Goal: Transaction & Acquisition: Purchase product/service

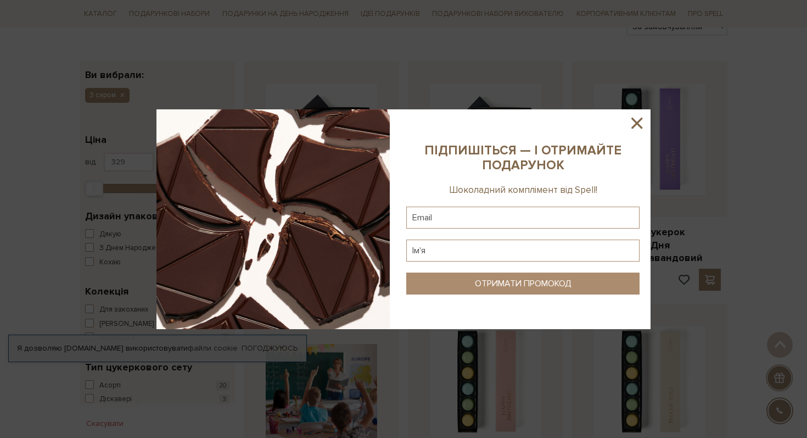
scroll to position [137, 0]
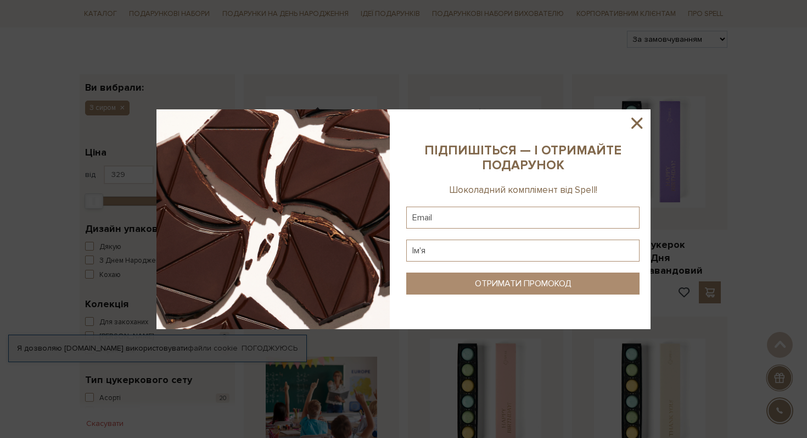
click at [639, 124] on icon at bounding box center [637, 123] width 19 height 19
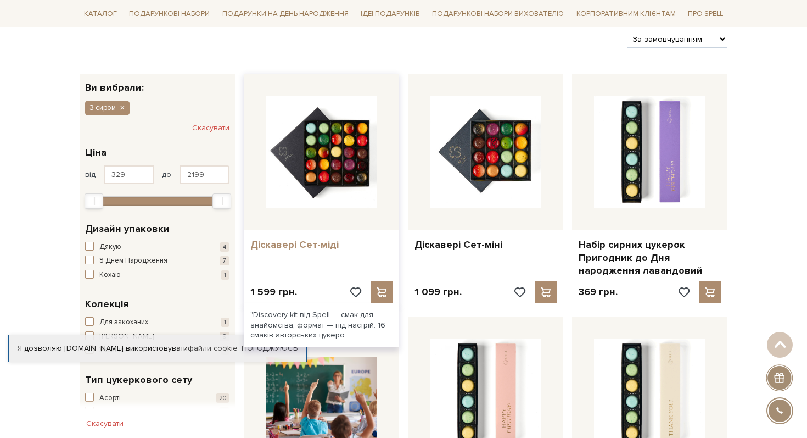
click at [320, 244] on link "Діскавері Сет-міді" at bounding box center [321, 244] width 142 height 13
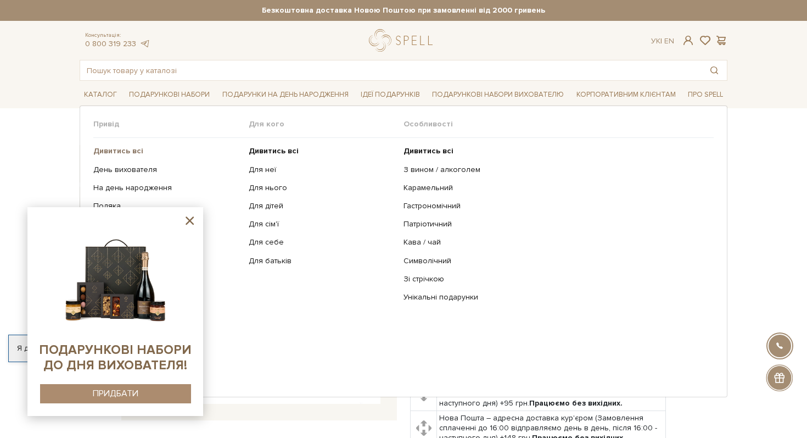
click at [133, 150] on b "Дивитись всі" at bounding box center [118, 150] width 50 height 9
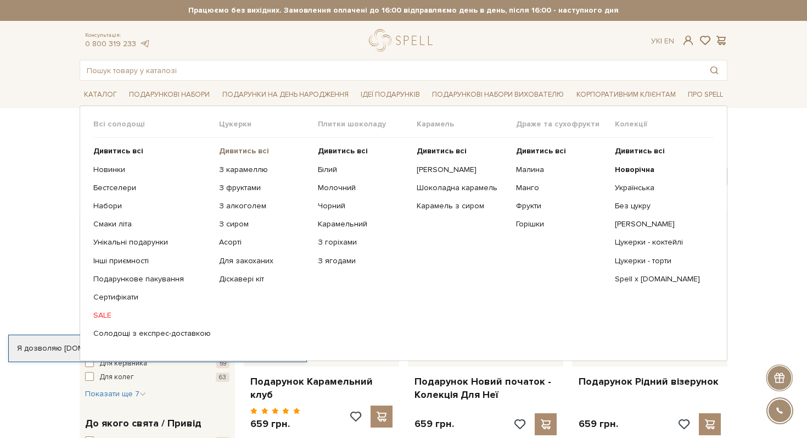
click at [236, 153] on b "Дивитись всі" at bounding box center [244, 150] width 50 height 9
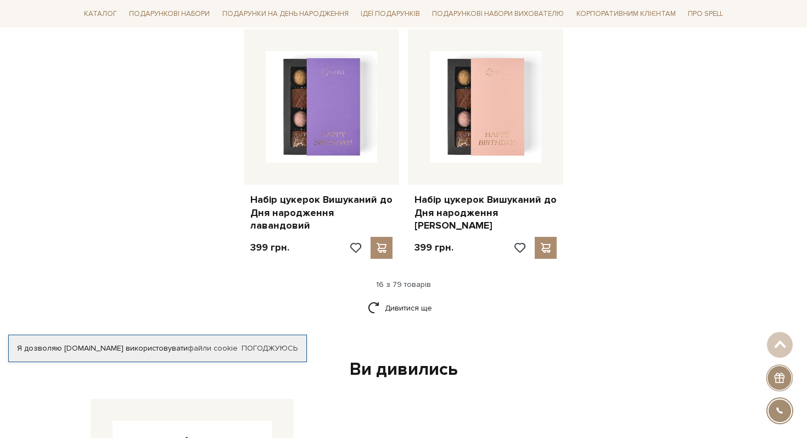
scroll to position [1390, 0]
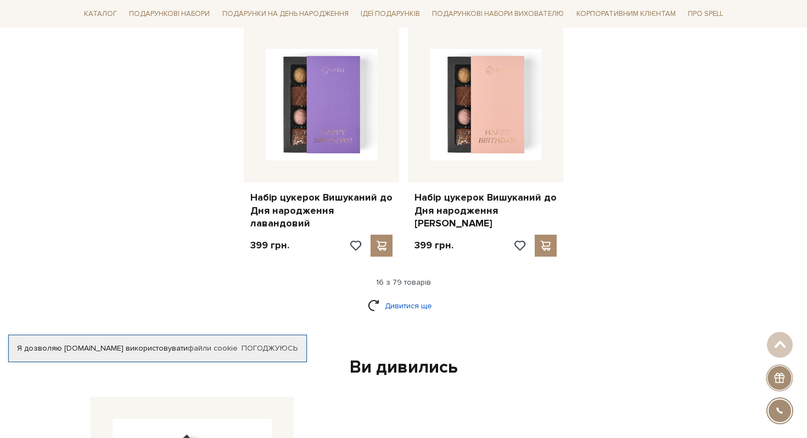
click at [407, 296] on link "Дивитися ще" at bounding box center [403, 305] width 71 height 19
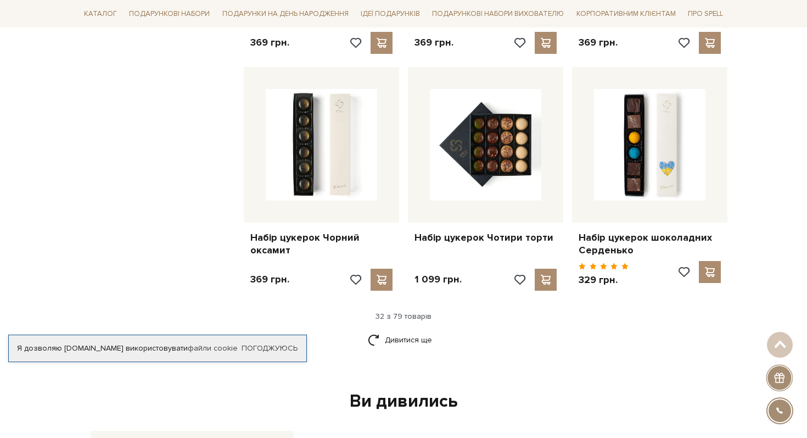
scroll to position [2544, 0]
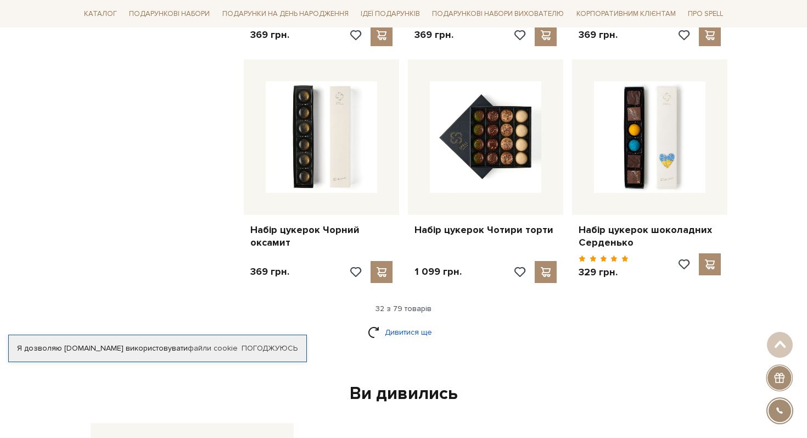
click at [412, 322] on link "Дивитися ще" at bounding box center [403, 331] width 71 height 19
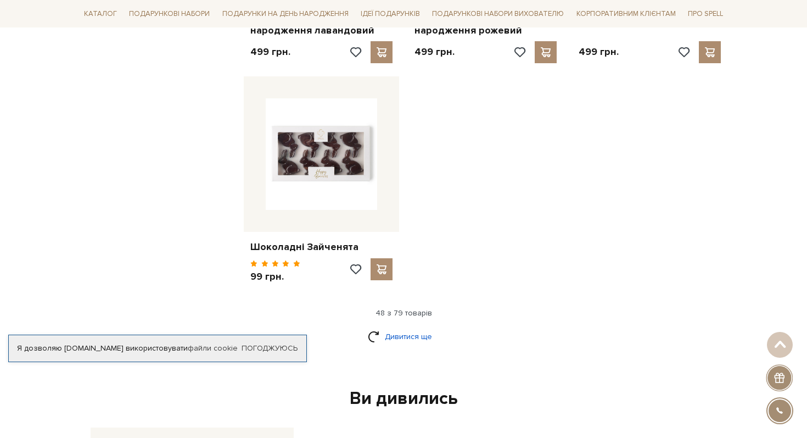
scroll to position [3975, 0]
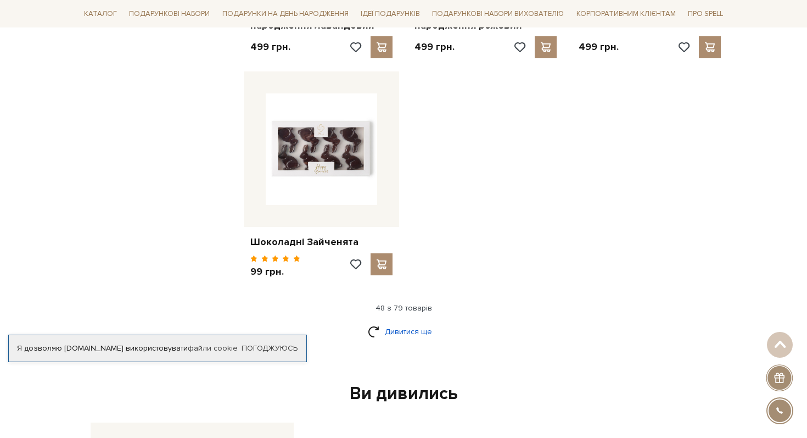
click at [413, 322] on link "Дивитися ще" at bounding box center [403, 331] width 71 height 19
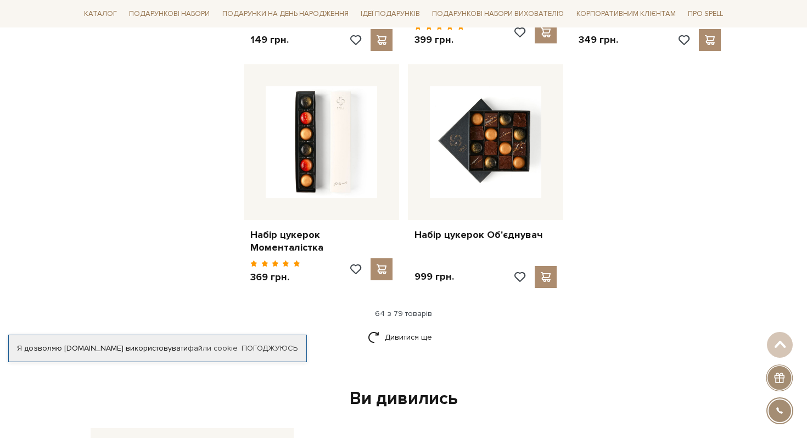
scroll to position [5167, 0]
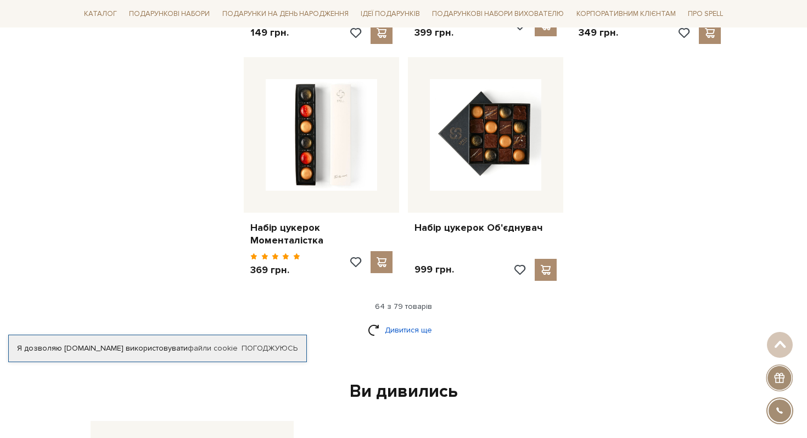
click at [420, 320] on link "Дивитися ще" at bounding box center [403, 329] width 71 height 19
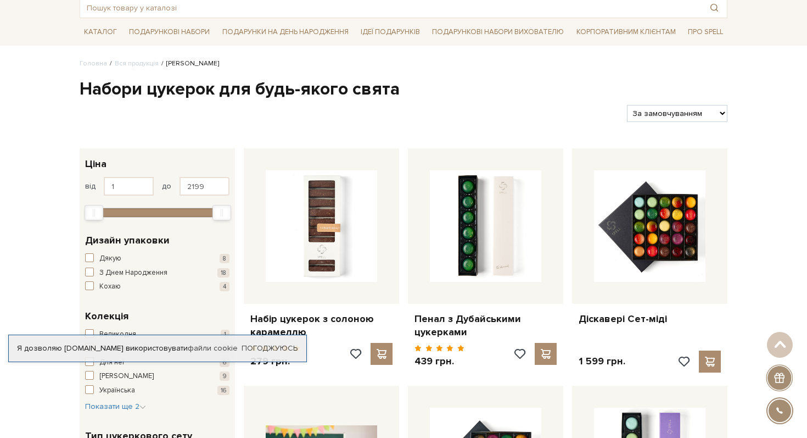
scroll to position [65, 0]
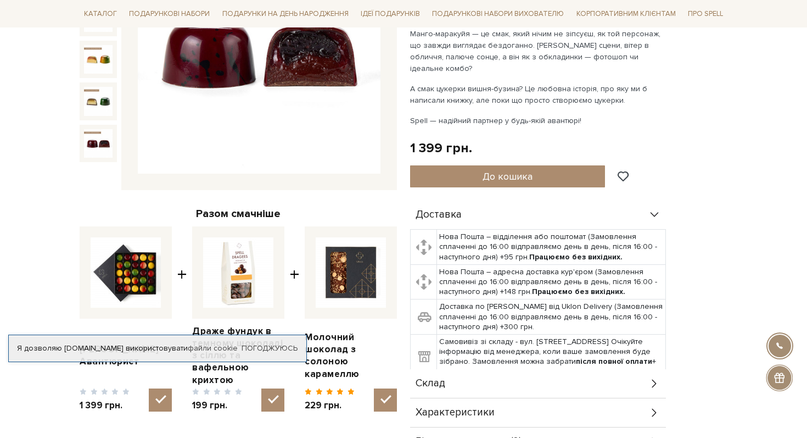
scroll to position [228, 0]
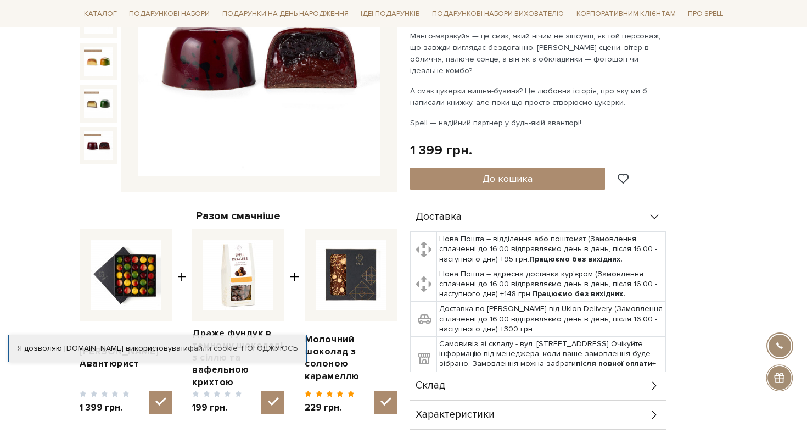
click at [153, 292] on img at bounding box center [126, 274] width 70 height 70
click at [153, 391] on input "checkbox" at bounding box center [160, 402] width 23 height 23
checkbox input "false"
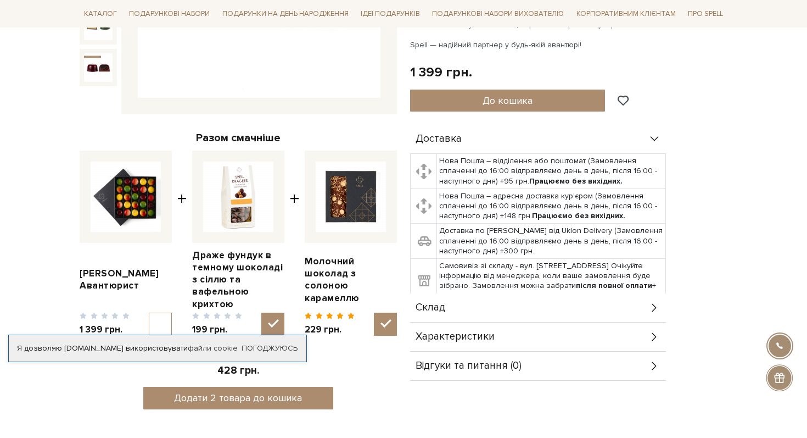
click at [465, 332] on span "Характеристики" at bounding box center [455, 337] width 79 height 10
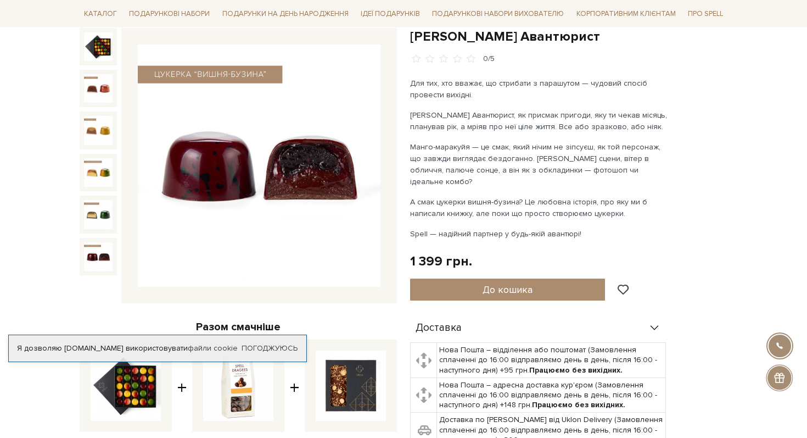
scroll to position [0, 0]
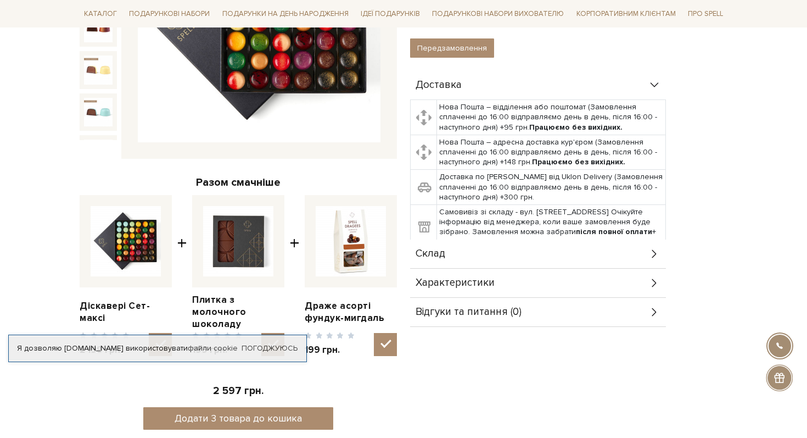
scroll to position [333, 0]
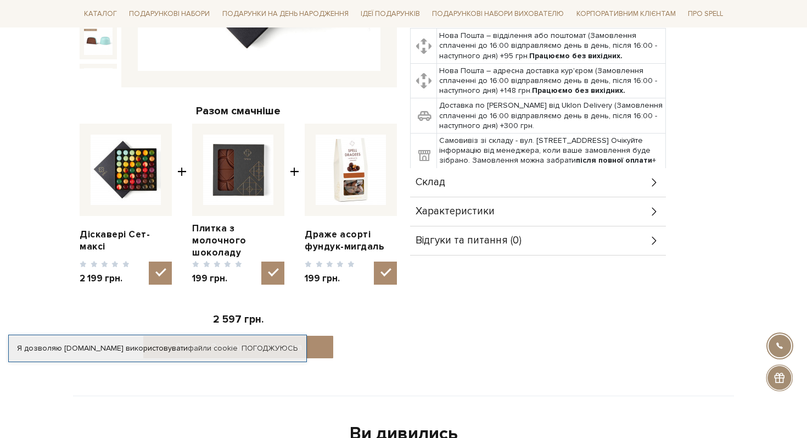
click at [506, 185] on div "Склад" at bounding box center [538, 182] width 256 height 29
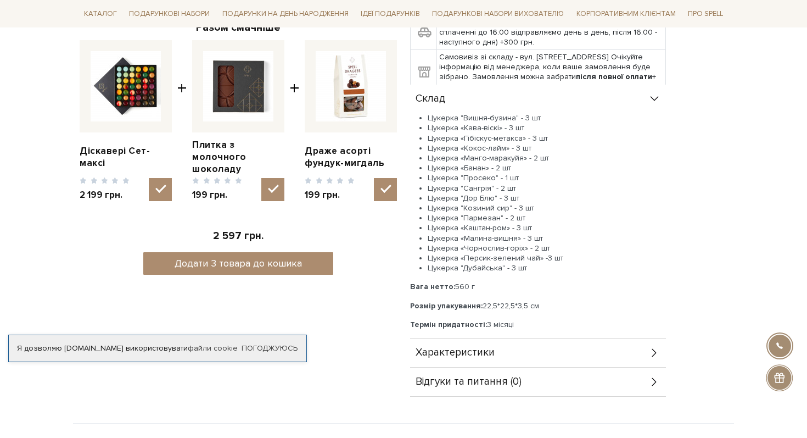
scroll to position [421, 0]
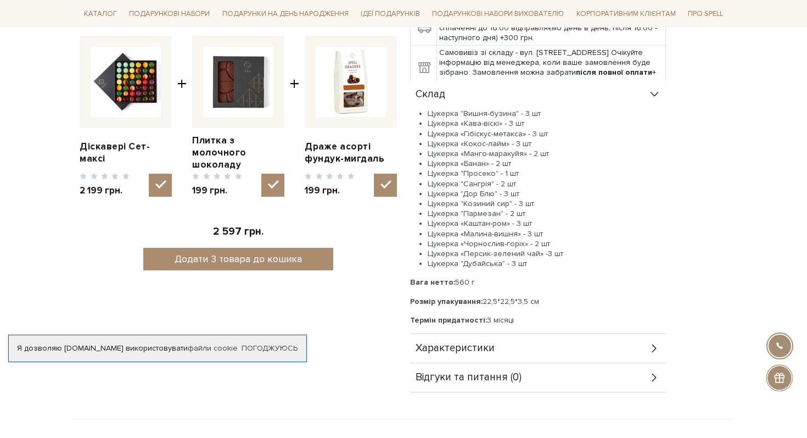
click at [496, 350] on div "Характеристики" at bounding box center [538, 348] width 256 height 29
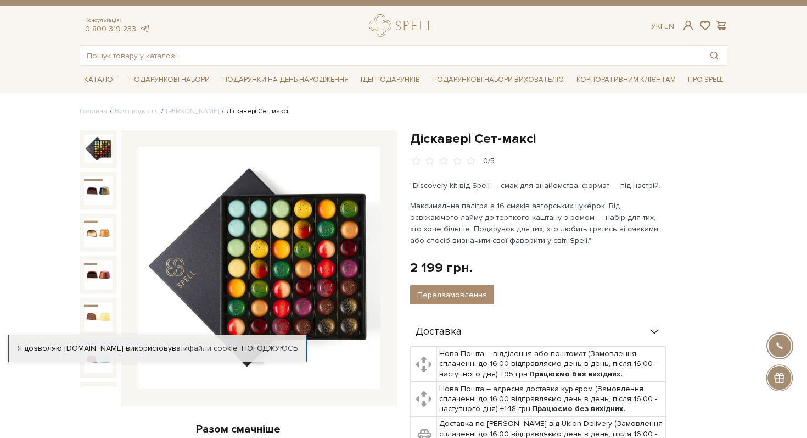
scroll to position [0, 0]
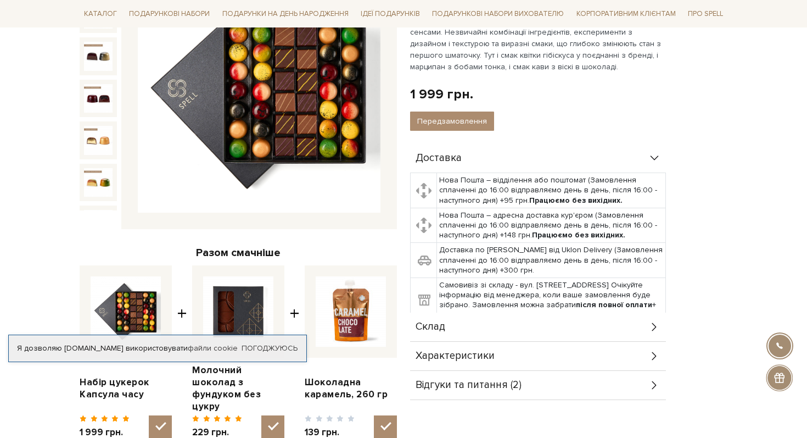
scroll to position [195, 0]
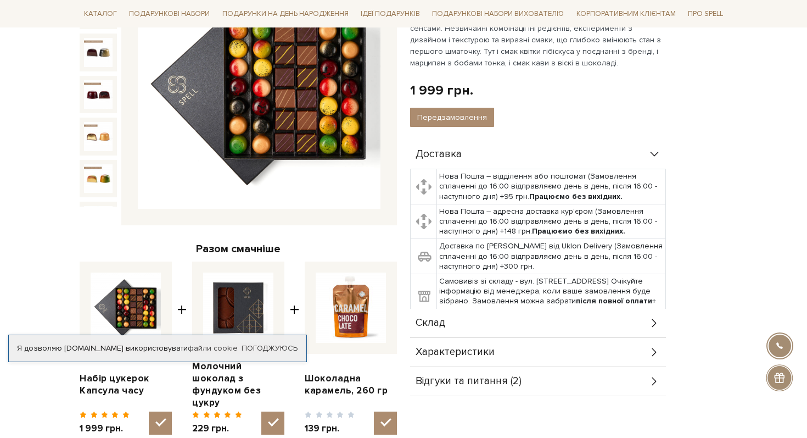
click at [559, 330] on div "Склад" at bounding box center [538, 323] width 256 height 29
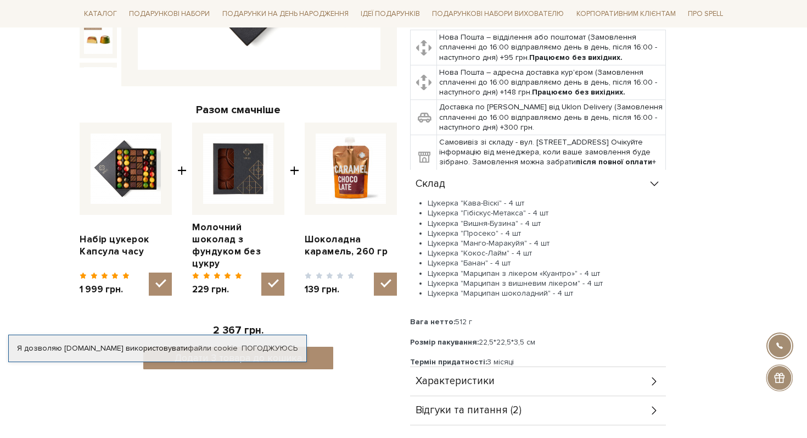
scroll to position [335, 0]
click at [537, 378] on div "Характеристики" at bounding box center [538, 380] width 256 height 29
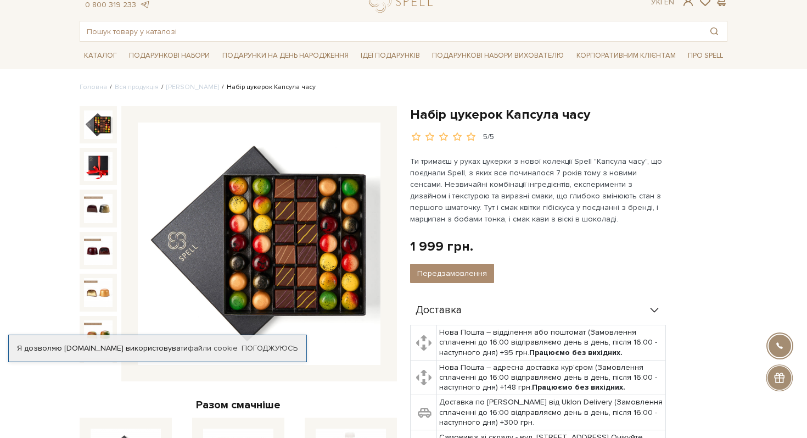
scroll to position [37, 0]
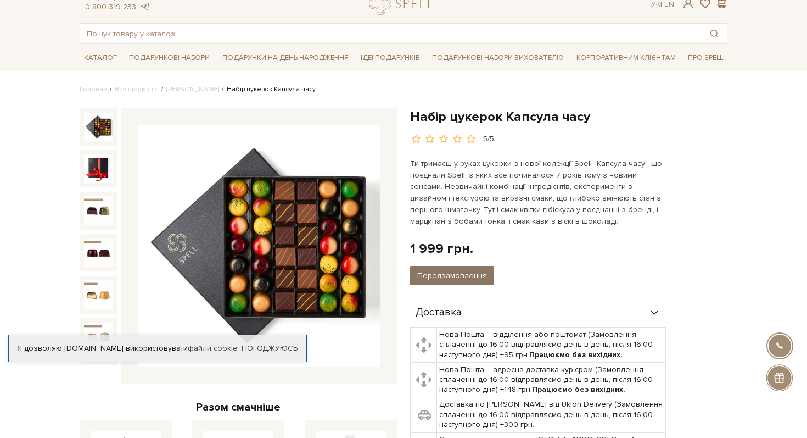
click at [452, 274] on button "Передзамовлення" at bounding box center [452, 275] width 84 height 19
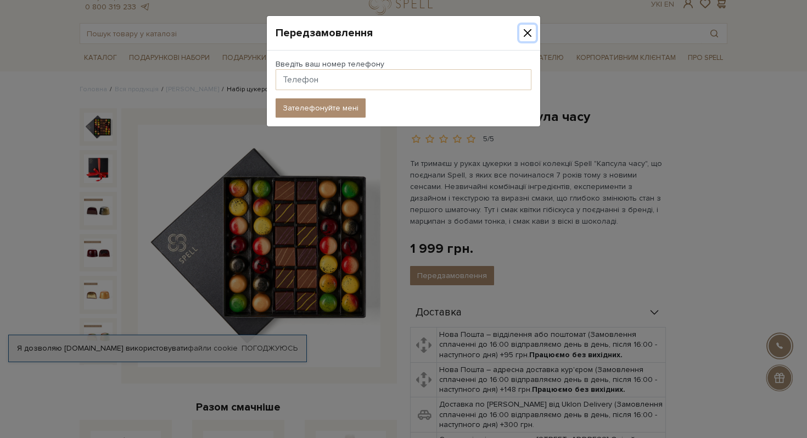
click at [530, 30] on button "Close" at bounding box center [528, 33] width 16 height 16
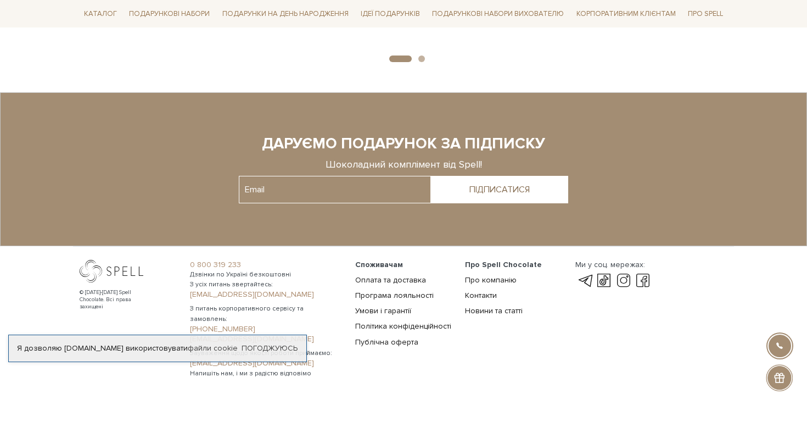
scroll to position [1971, 0]
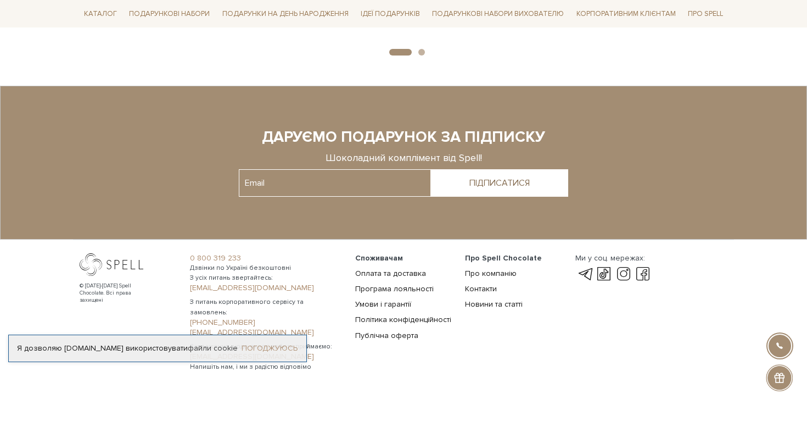
click at [270, 343] on link "Погоджуюсь" at bounding box center [270, 348] width 56 height 10
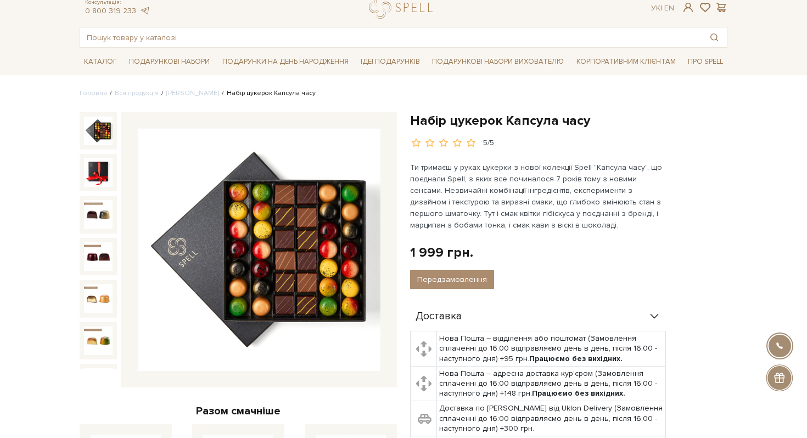
scroll to position [40, 0]
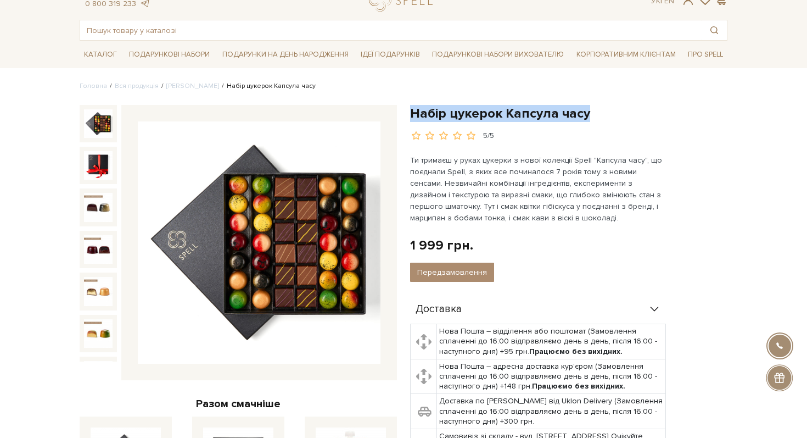
drag, startPoint x: 599, startPoint y: 119, endPoint x: 414, endPoint y: 114, distance: 185.2
click at [414, 114] on h1 "Набір цукерок Капсула часу" at bounding box center [568, 113] width 317 height 17
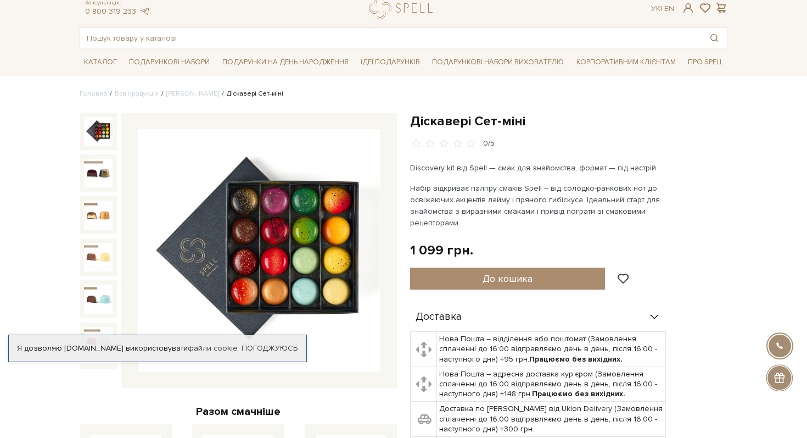
scroll to position [35, 0]
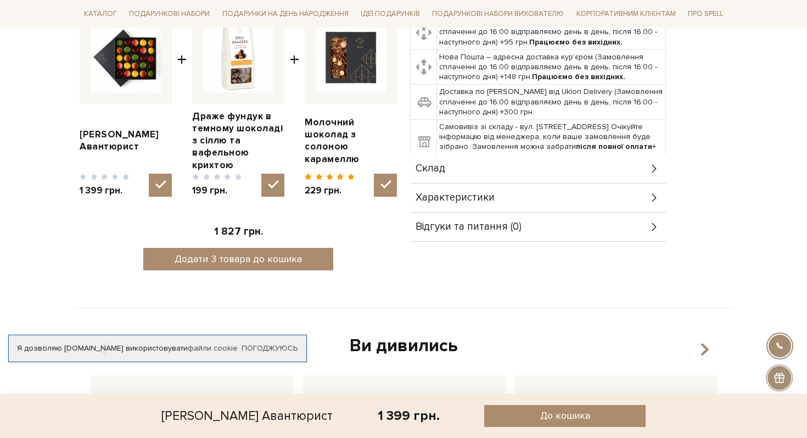
scroll to position [463, 0]
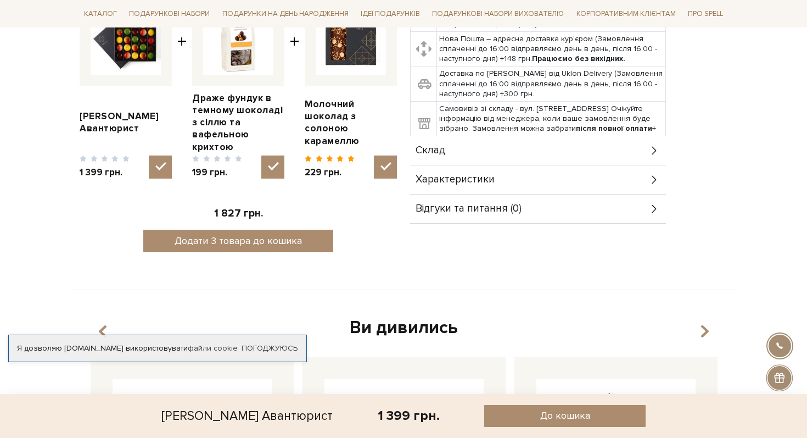
click at [581, 144] on div "Склад" at bounding box center [538, 150] width 256 height 29
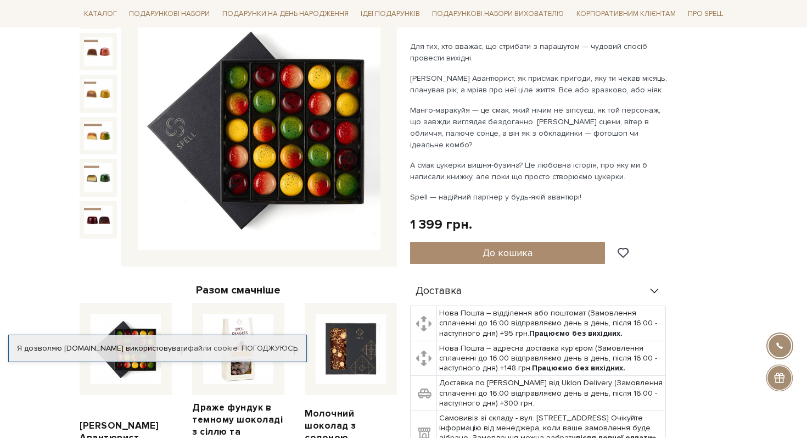
scroll to position [101, 0]
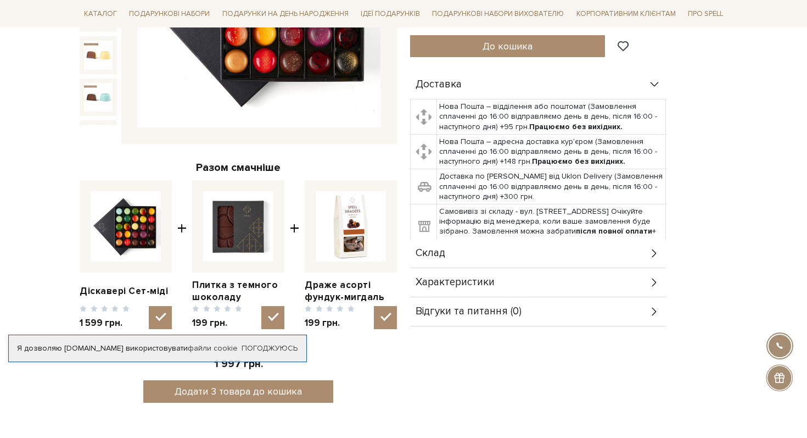
scroll to position [280, 0]
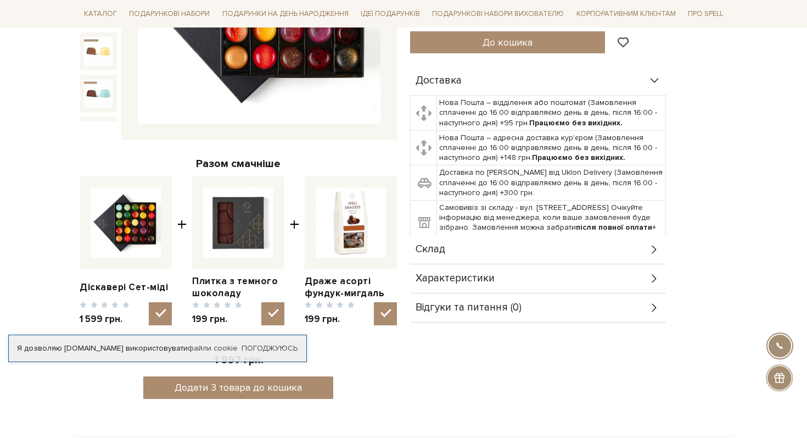
click at [489, 235] on div "Склад" at bounding box center [538, 249] width 256 height 29
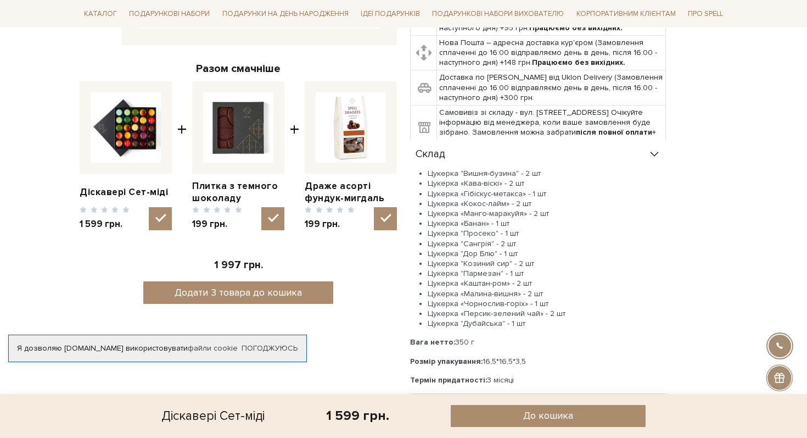
scroll to position [430, 0]
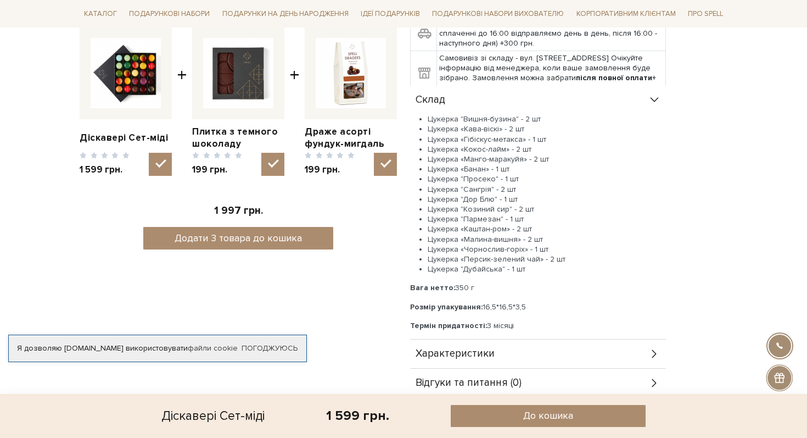
click at [486, 349] on span "Характеристики" at bounding box center [455, 354] width 79 height 10
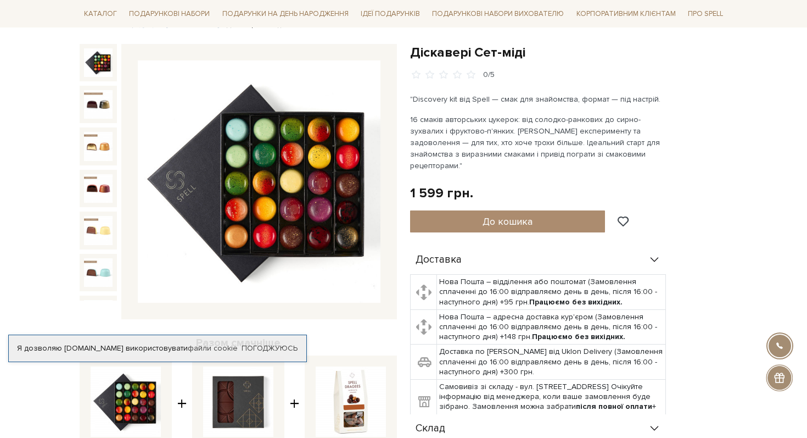
scroll to position [102, 0]
